Goal: Task Accomplishment & Management: Manage account settings

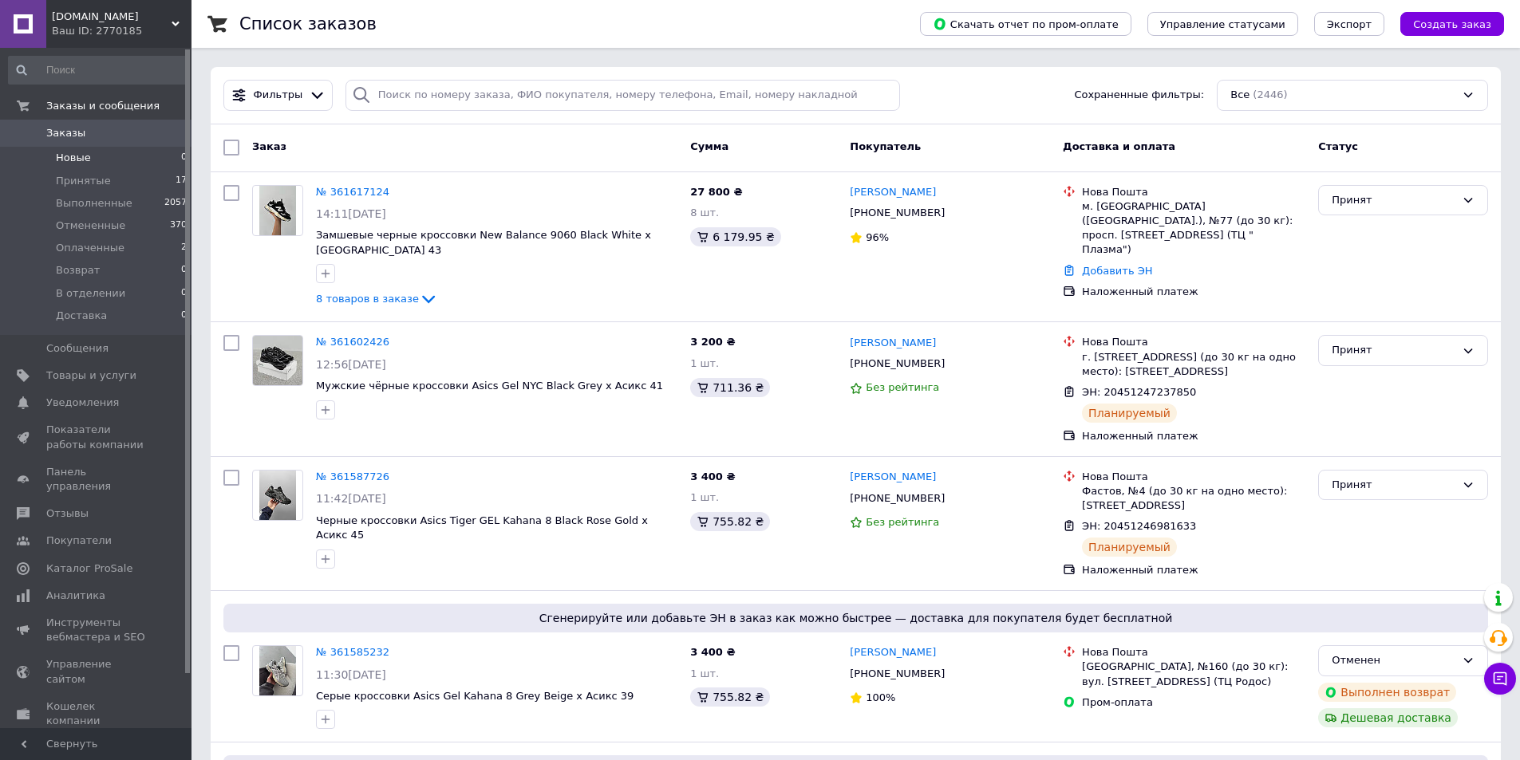
click at [119, 163] on li "Новые 0" at bounding box center [98, 158] width 196 height 22
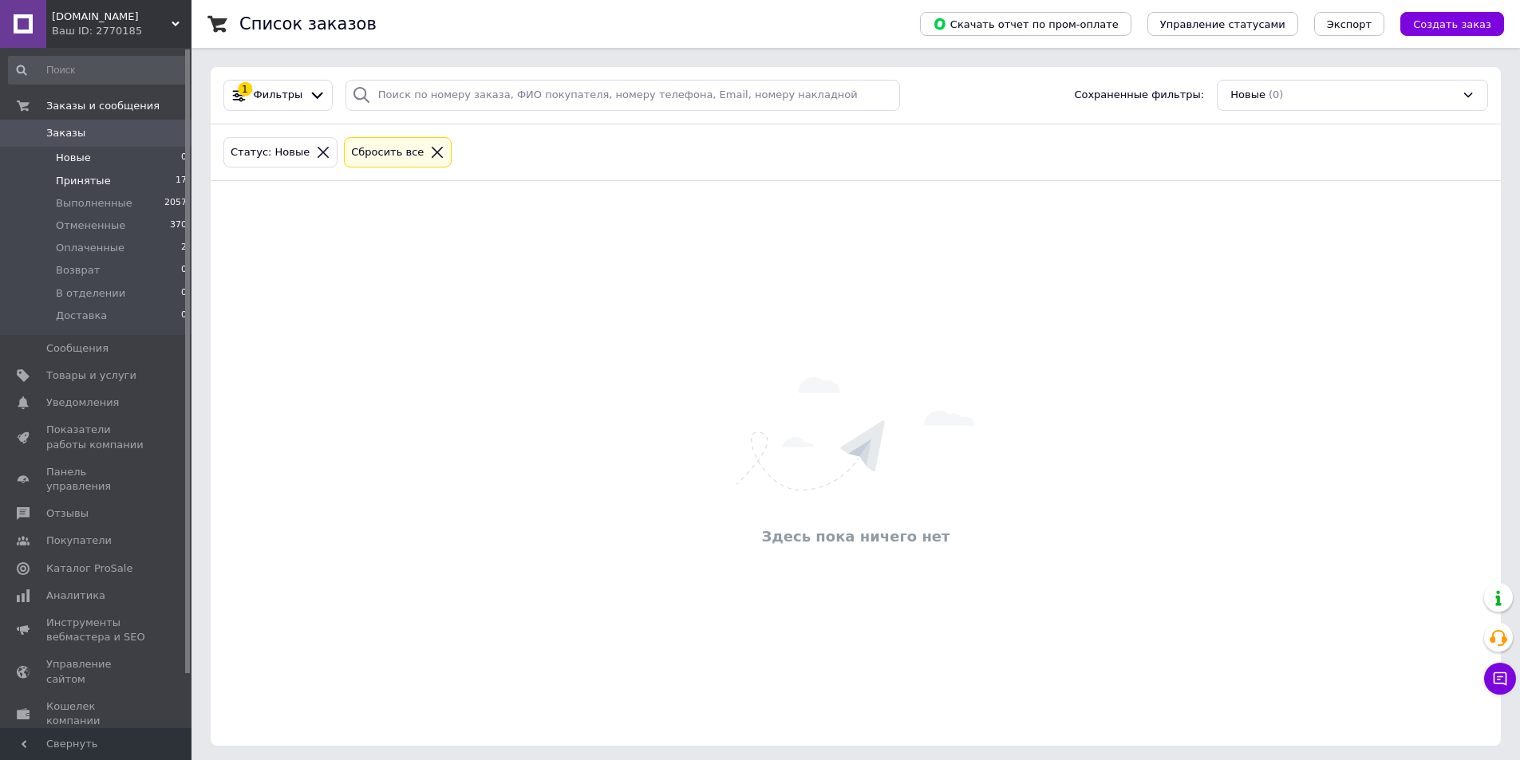
click at [119, 177] on li "Принятые 17" at bounding box center [98, 181] width 196 height 22
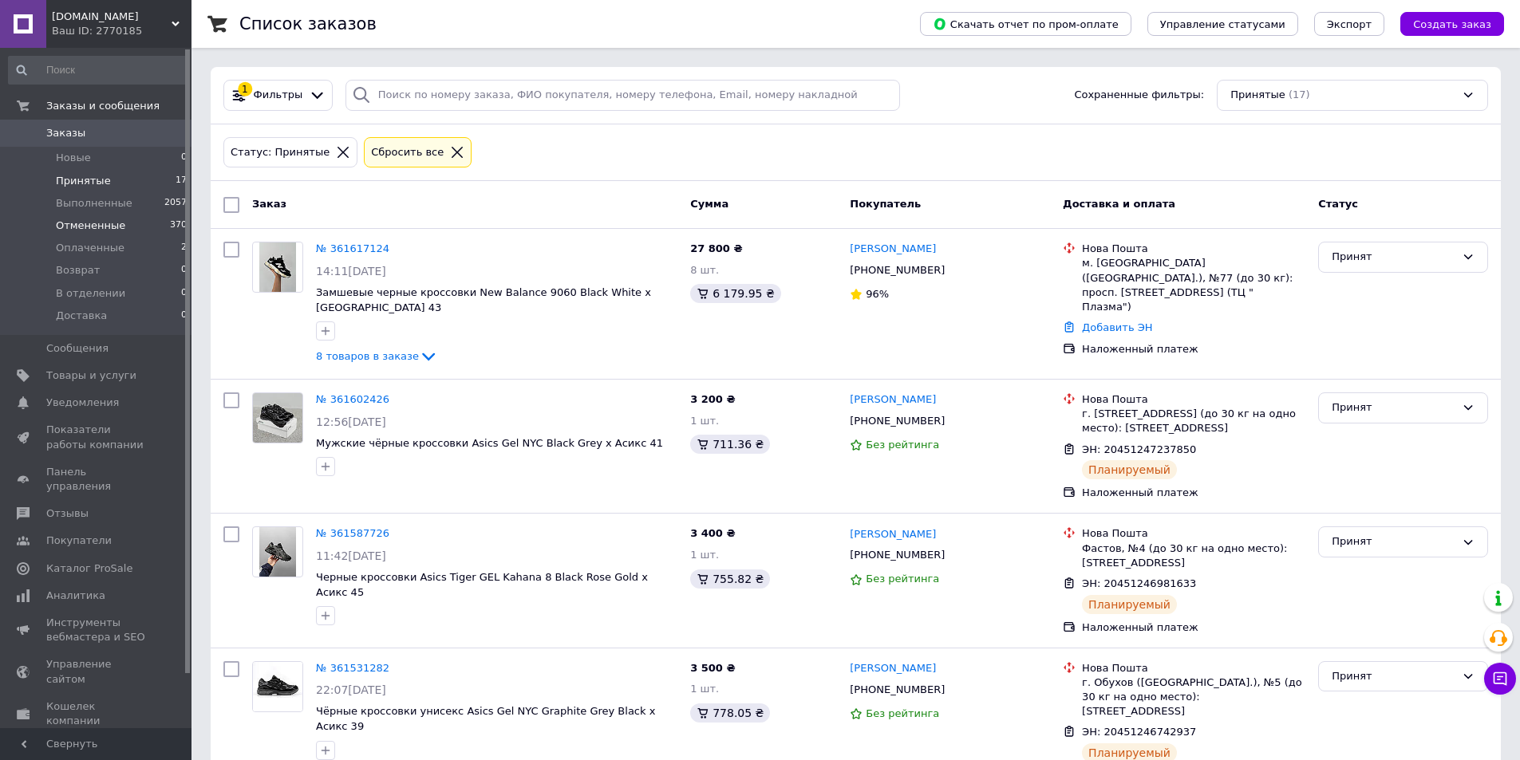
click at [150, 236] on li "Отмененные 370" at bounding box center [98, 226] width 196 height 22
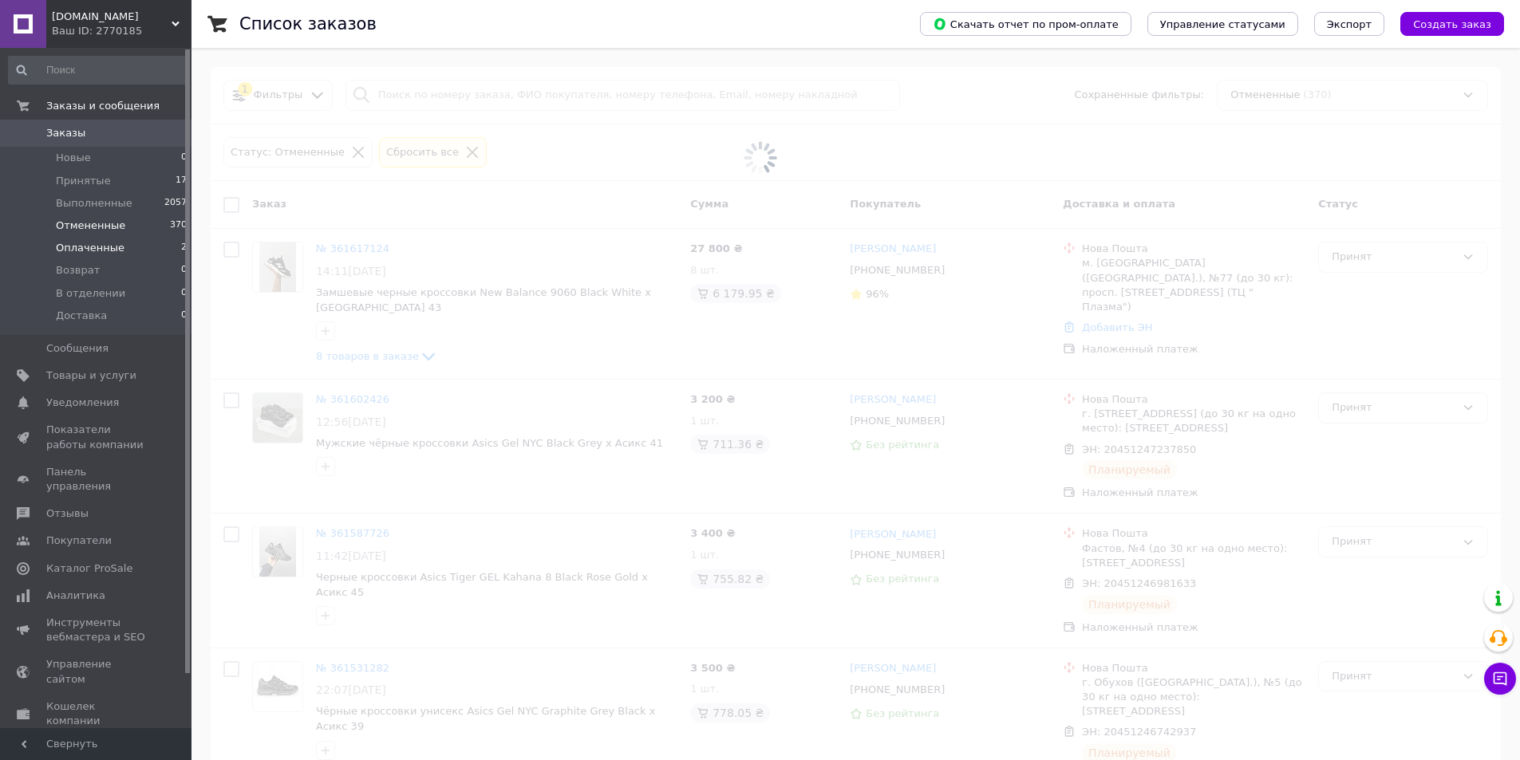
click at [144, 242] on li "Оплаченные 2" at bounding box center [98, 248] width 196 height 22
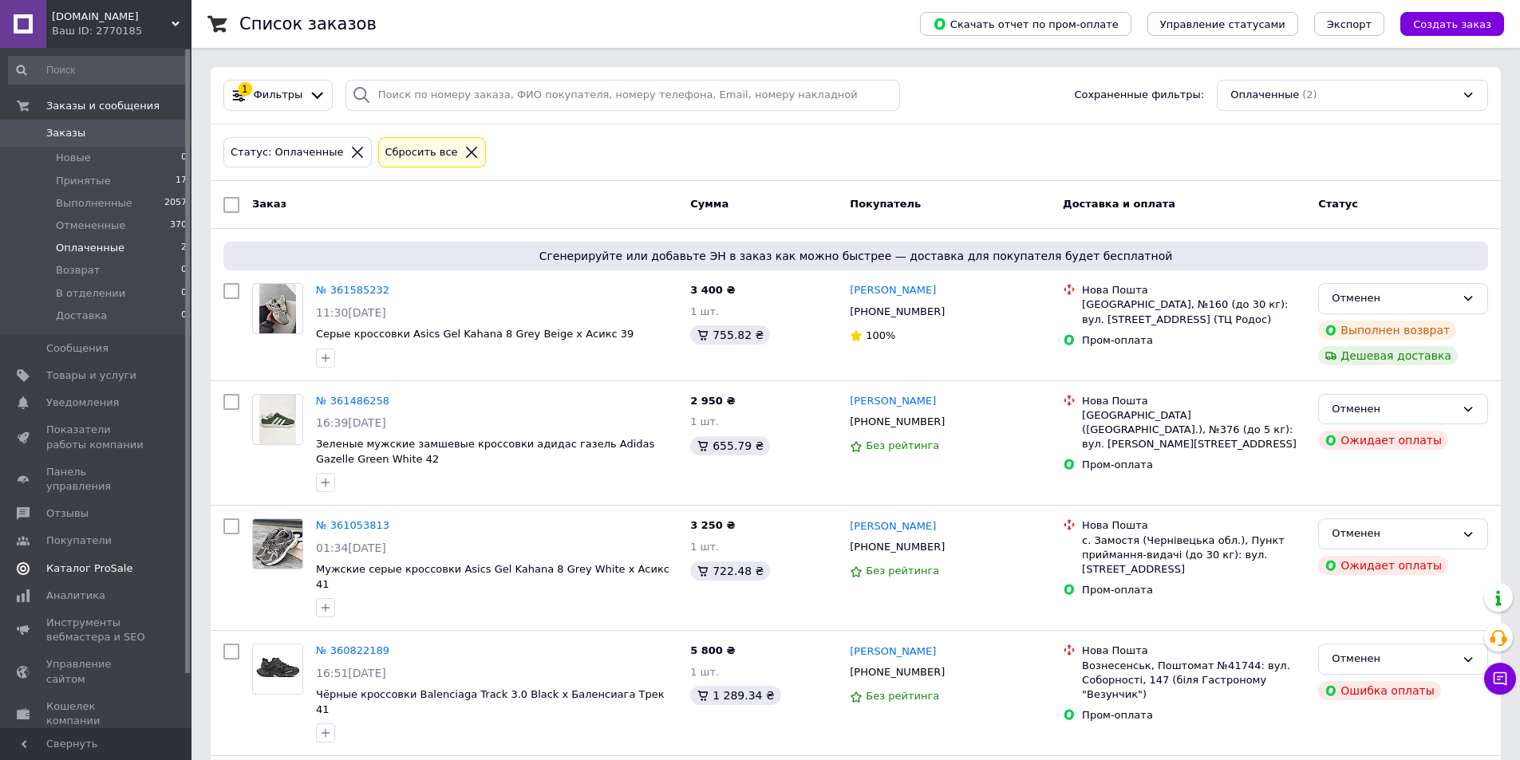
click at [66, 562] on span "Каталог ProSale" at bounding box center [89, 569] width 86 height 14
